Goal: Download file/media

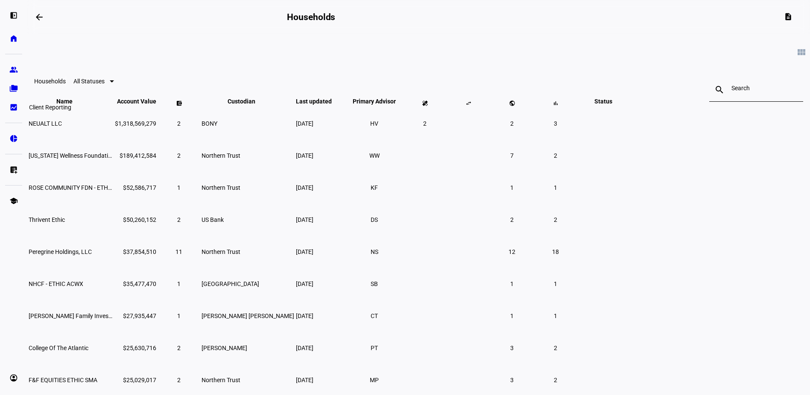
click at [17, 110] on eth-mat-symbol "bid_landscape" at bounding box center [13, 107] width 9 height 9
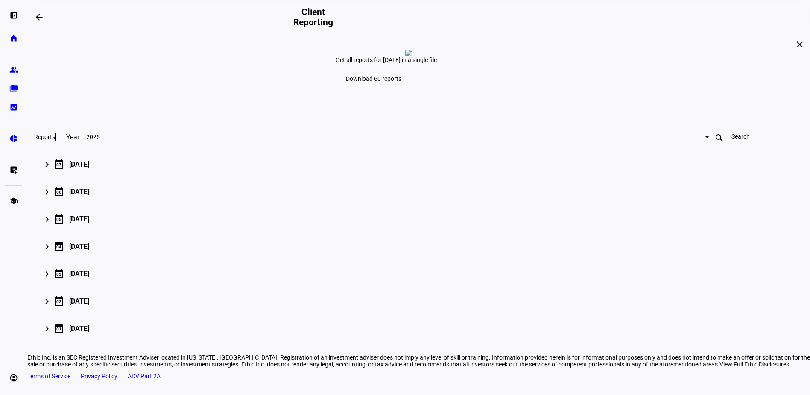
click at [401, 82] on span "Download 60 reports" at bounding box center [374, 78] width 56 height 7
click at [52, 197] on mat-icon "keyboard_arrow_right" at bounding box center [47, 192] width 10 height 10
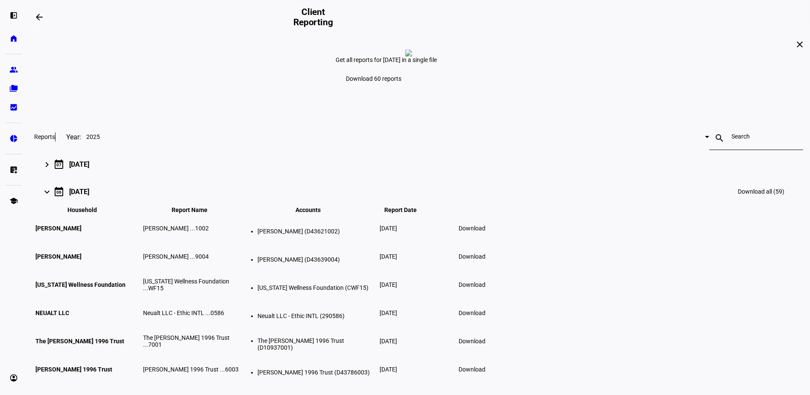
click at [485, 231] on span "Download" at bounding box center [472, 228] width 27 height 7
